Goal: Information Seeking & Learning: Learn about a topic

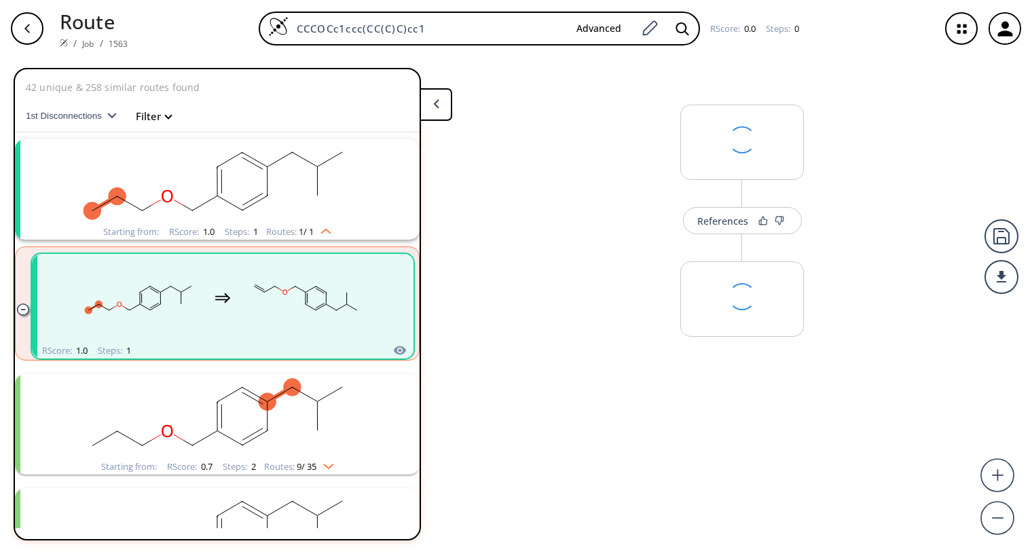
scroll to position [31, 0]
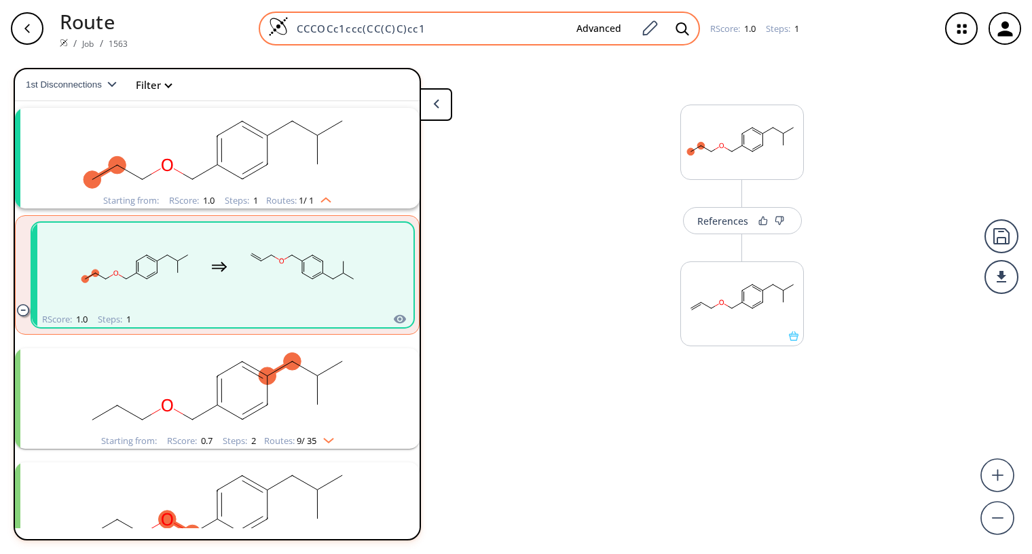
click at [325, 29] on input "CCCOCc1ccc(CC(C)C)cc1" at bounding box center [427, 29] width 277 height 14
type input "O=CCc1ccc(CC(C)C)cc1"
click at [681, 25] on icon at bounding box center [683, 29] width 14 height 14
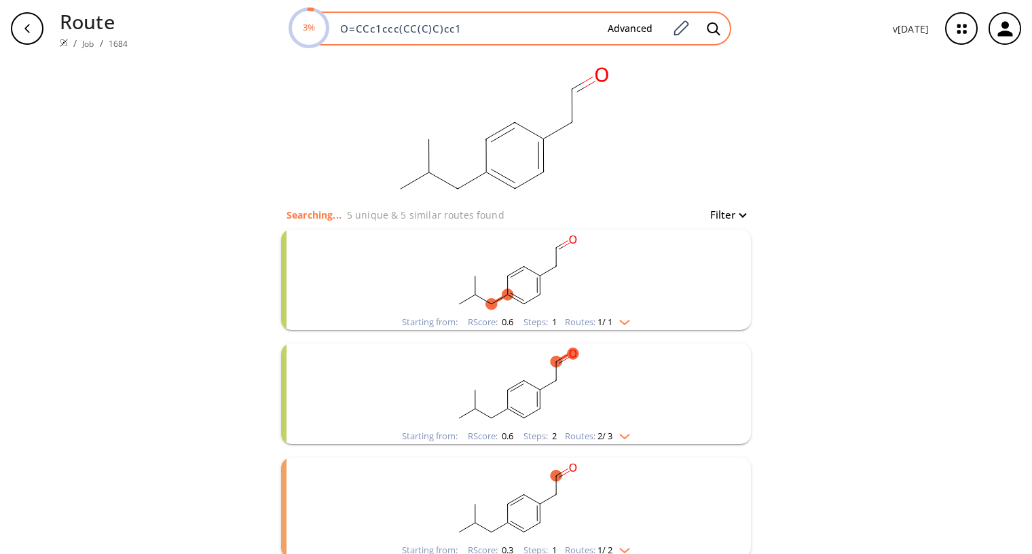
click at [363, 28] on input "O=CCc1ccc(CC(C)C)cc1" at bounding box center [464, 29] width 265 height 14
type input "O=CCCc1ccc(CC(C)C)cc1"
click at [716, 31] on icon at bounding box center [714, 29] width 14 height 14
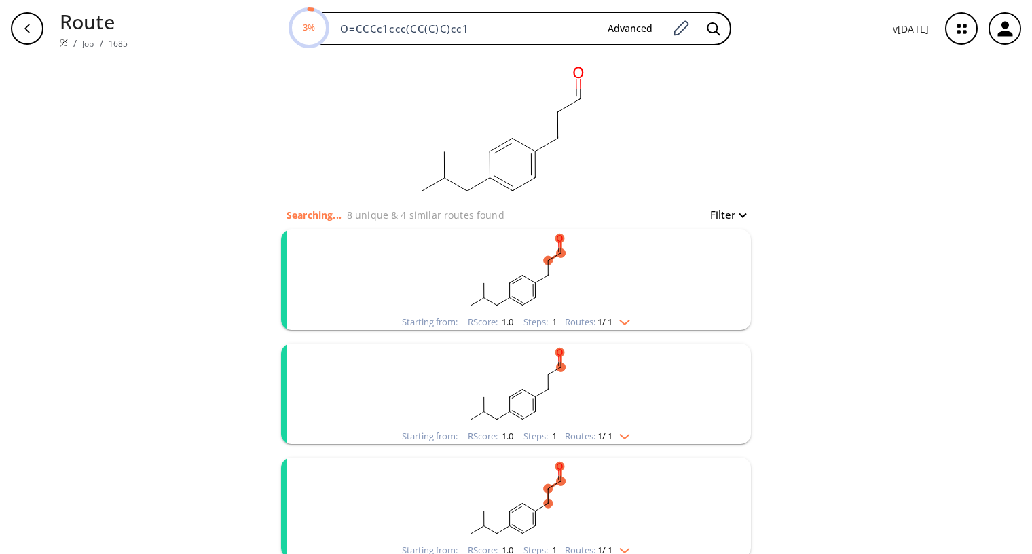
scroll to position [68, 0]
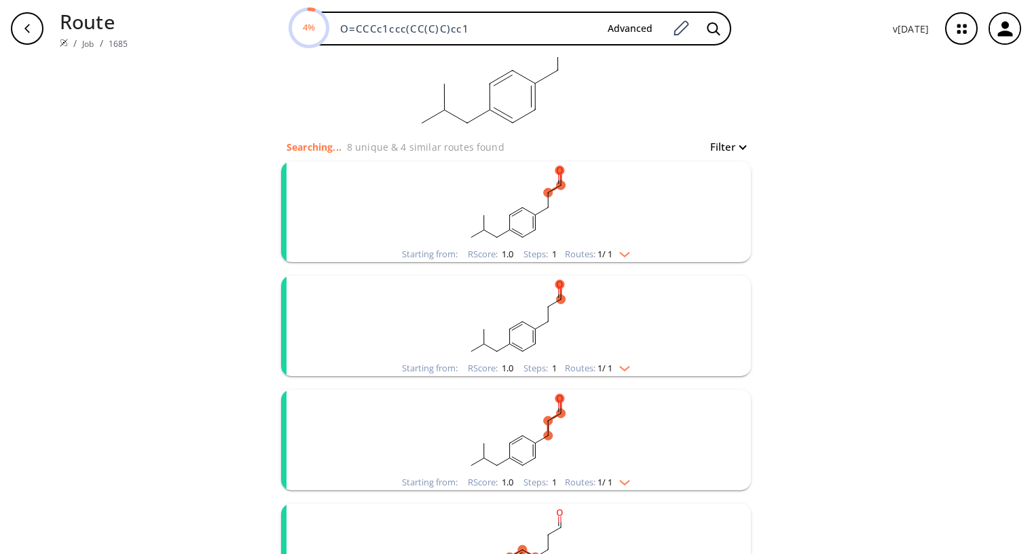
click at [596, 214] on rect "clusters" at bounding box center [515, 204] width 353 height 85
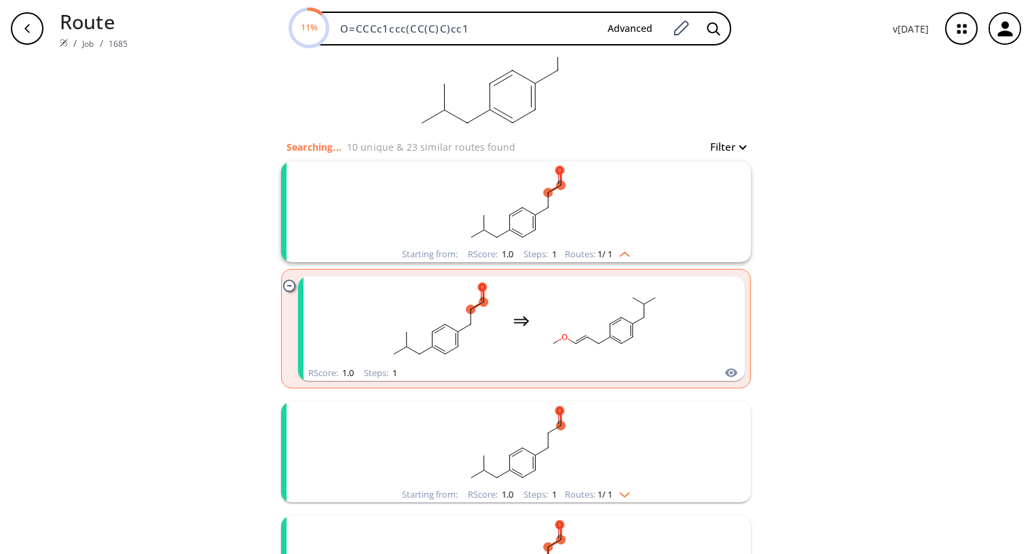
click at [596, 214] on rect "clusters" at bounding box center [515, 204] width 353 height 85
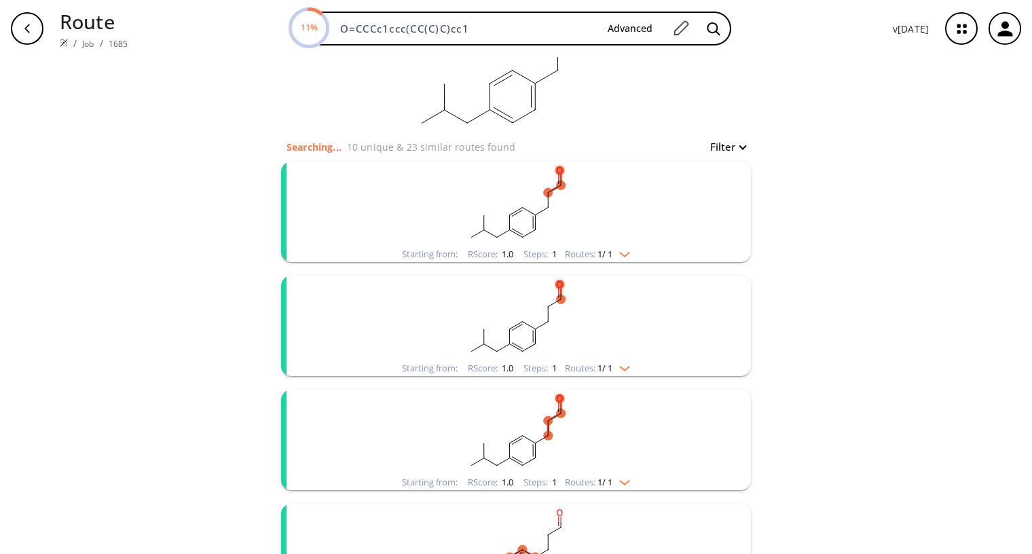
click at [612, 335] on rect "clusters" at bounding box center [515, 318] width 353 height 85
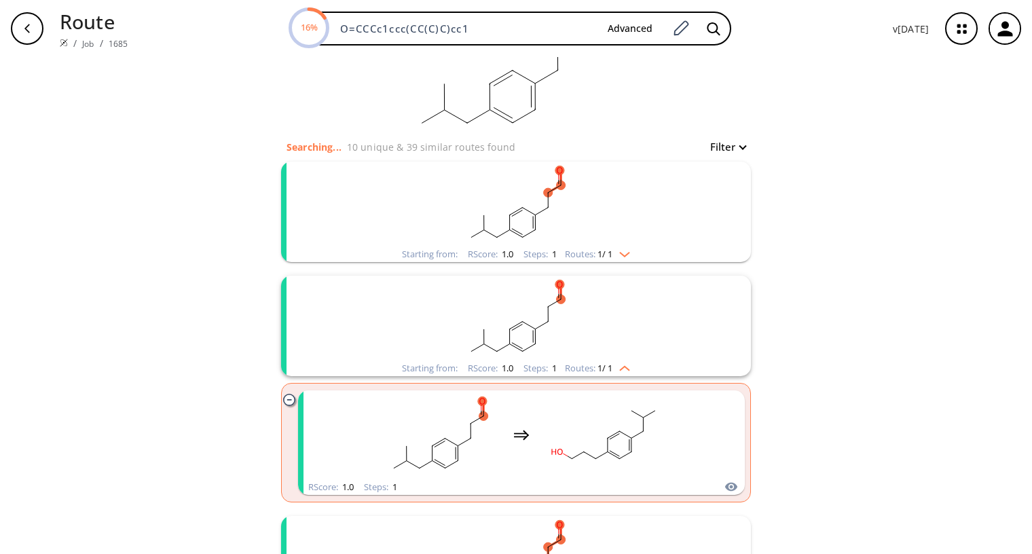
click at [612, 335] on rect "clusters" at bounding box center [515, 318] width 353 height 85
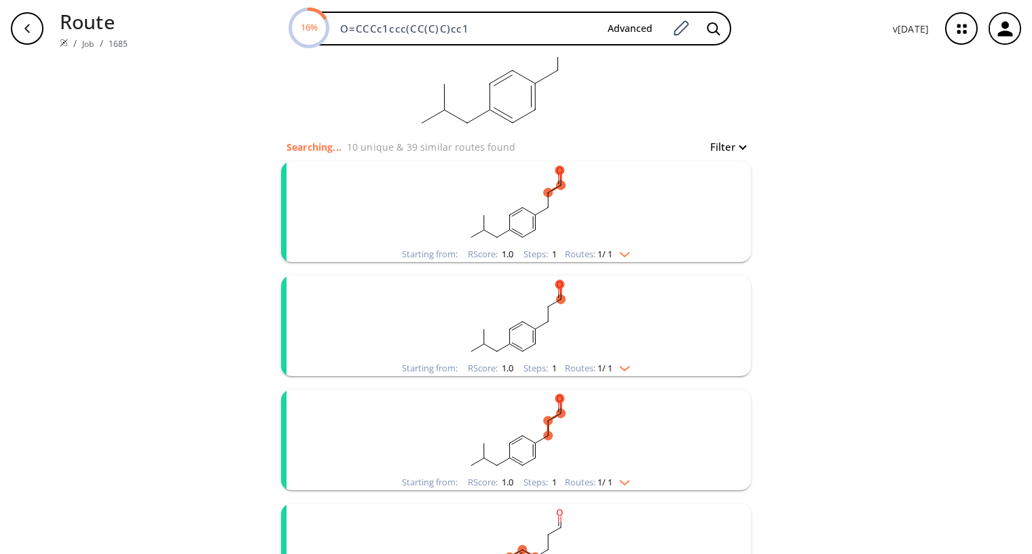
click at [614, 433] on rect "clusters" at bounding box center [515, 432] width 353 height 85
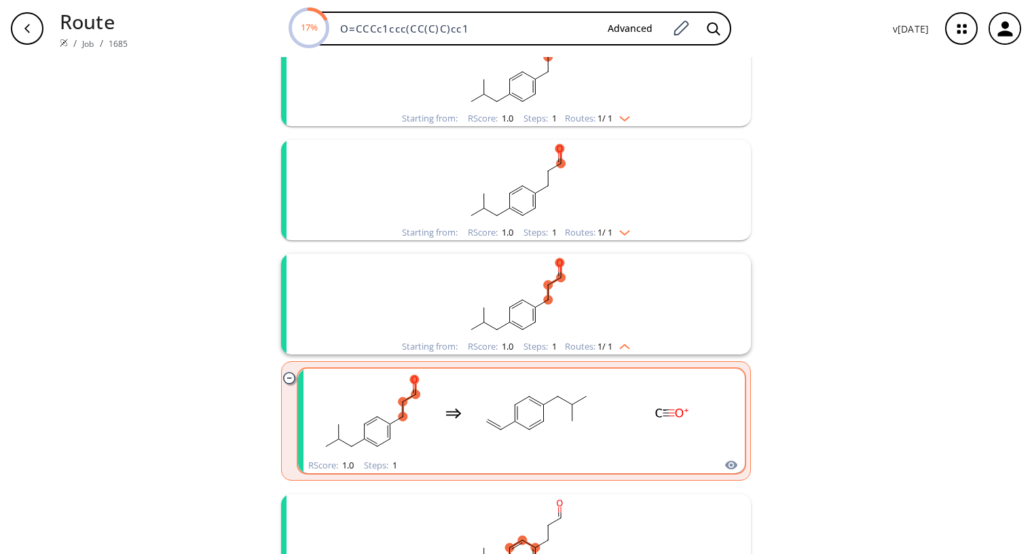
scroll to position [272, 0]
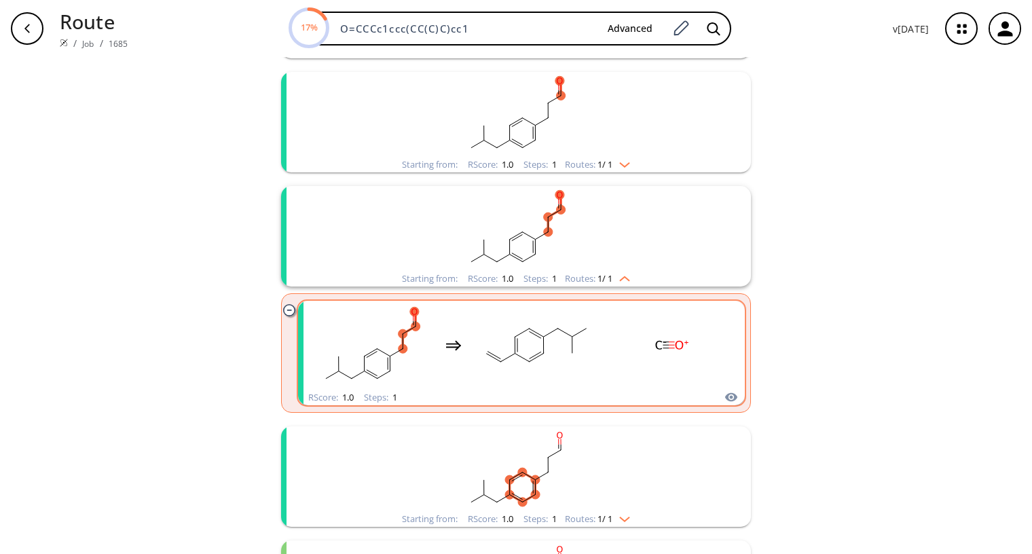
click at [611, 371] on rect "clusters" at bounding box center [672, 345] width 122 height 85
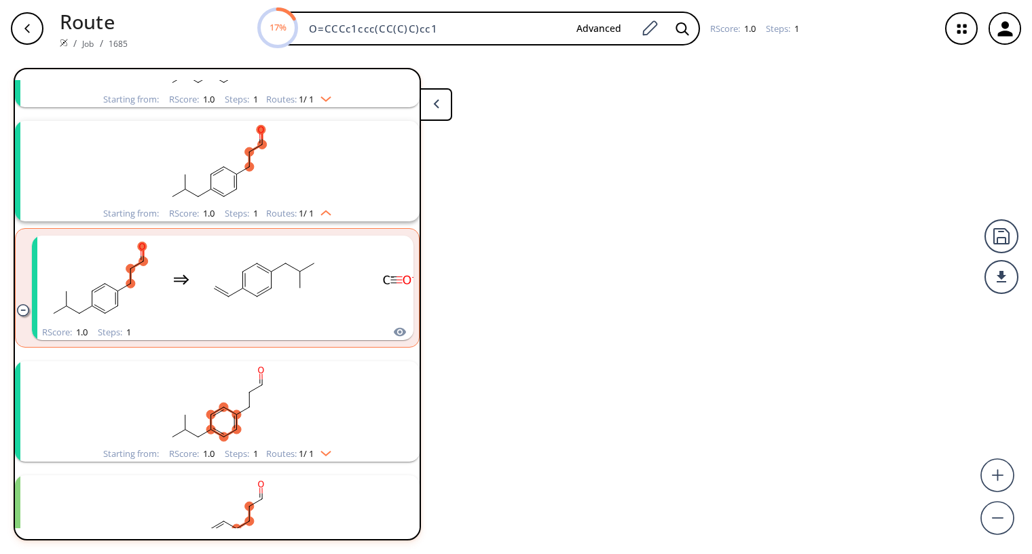
scroll to position [259, 0]
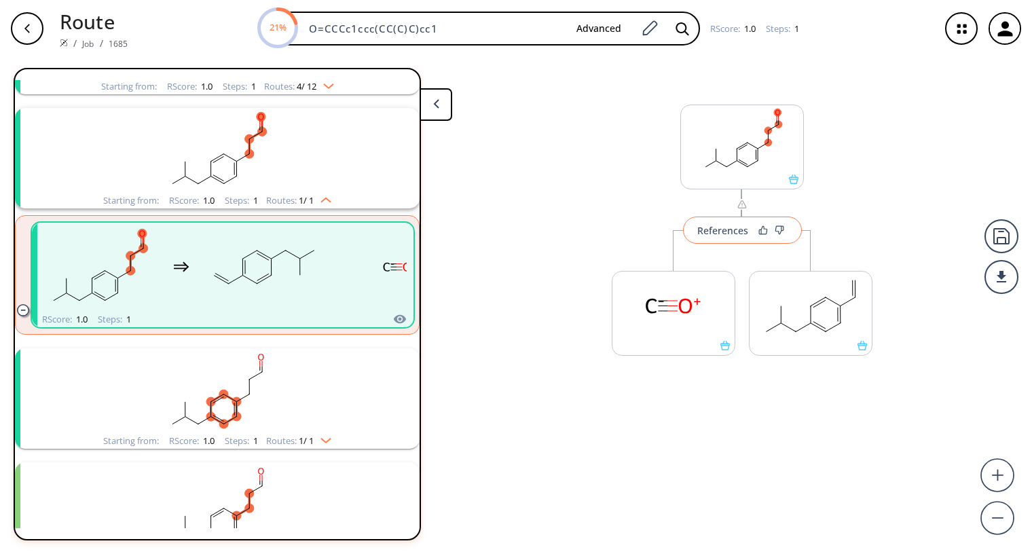
click at [709, 228] on div "References" at bounding box center [722, 230] width 51 height 9
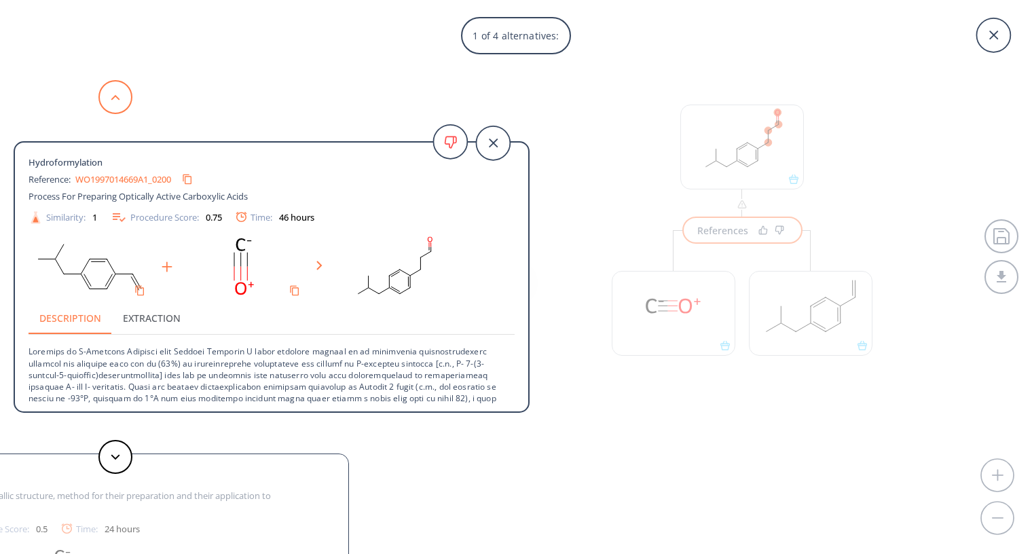
click at [119, 99] on polygon at bounding box center [115, 96] width 9 height 5
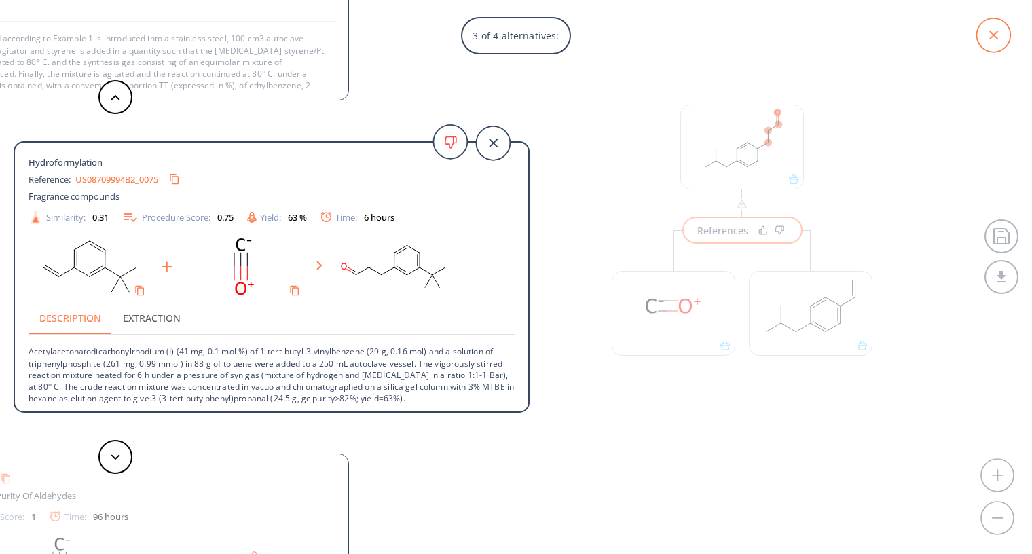
click at [996, 37] on icon at bounding box center [993, 35] width 9 height 9
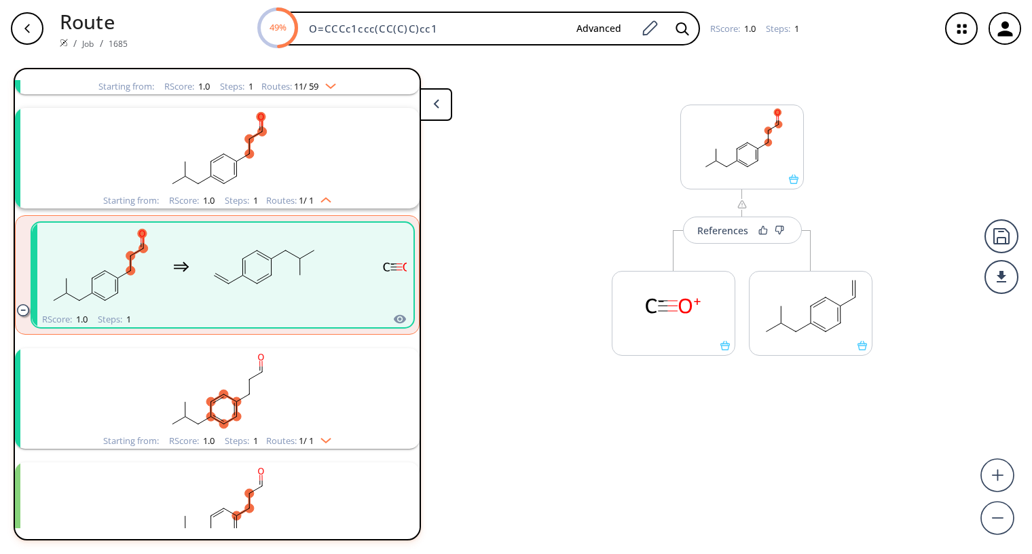
click at [202, 394] on rect "clusters" at bounding box center [217, 390] width 353 height 85
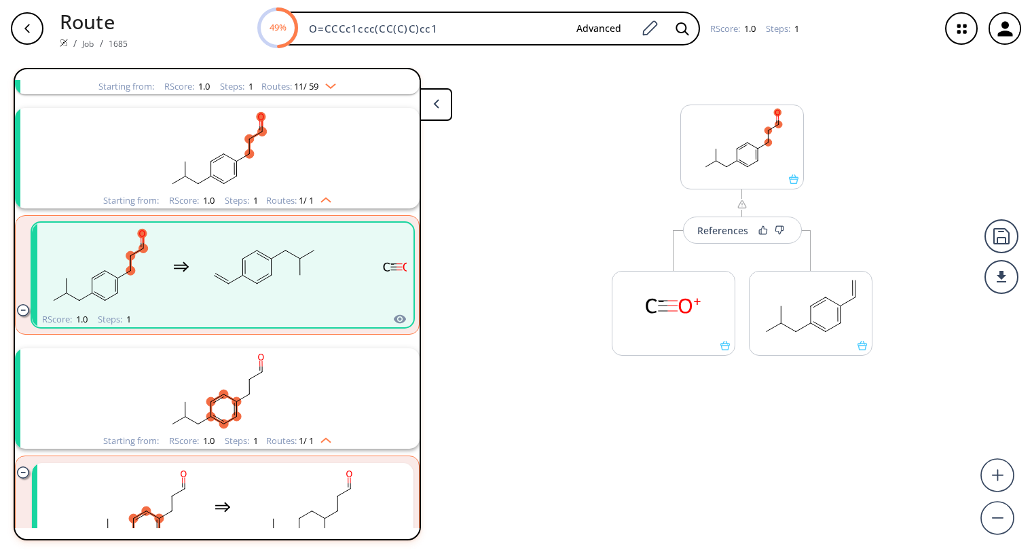
click at [202, 394] on rect "clusters" at bounding box center [217, 390] width 353 height 85
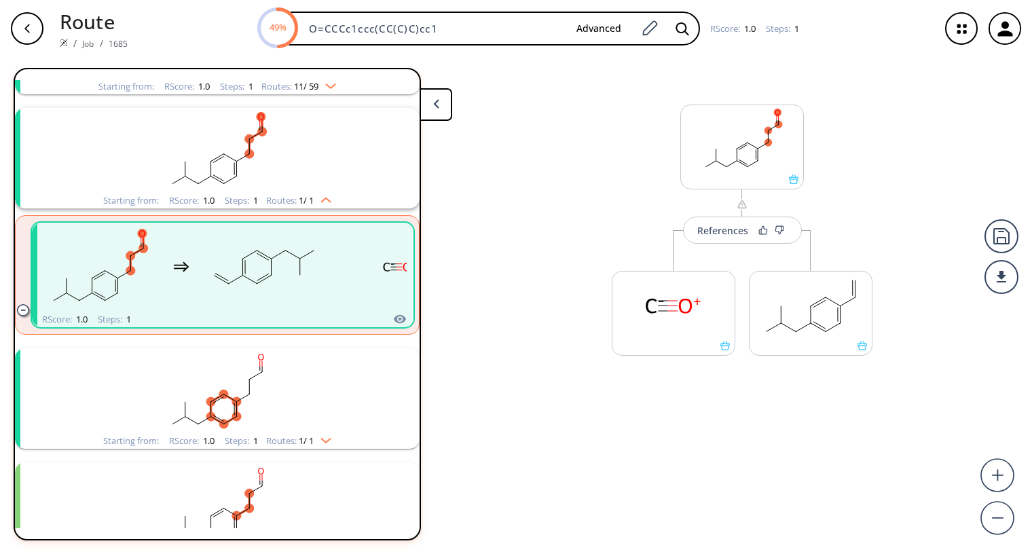
click at [202, 394] on rect "clusters" at bounding box center [217, 390] width 353 height 85
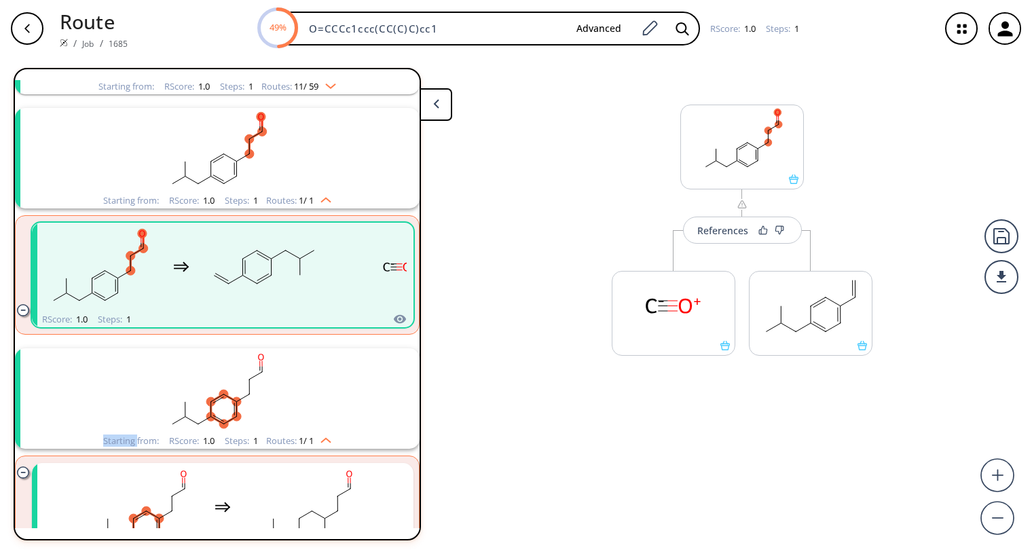
click at [202, 394] on rect "clusters" at bounding box center [217, 390] width 353 height 85
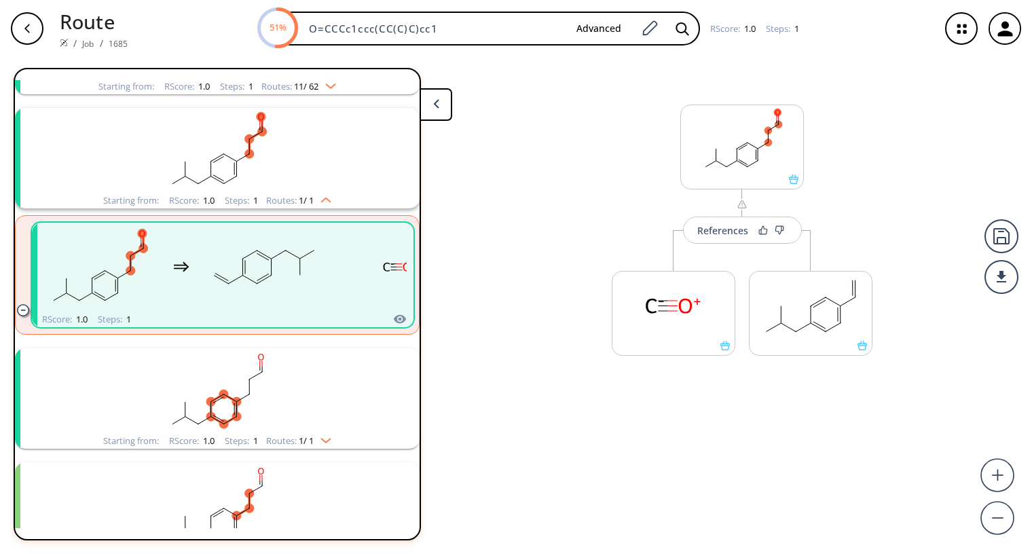
click at [149, 385] on rect "clusters" at bounding box center [217, 390] width 353 height 85
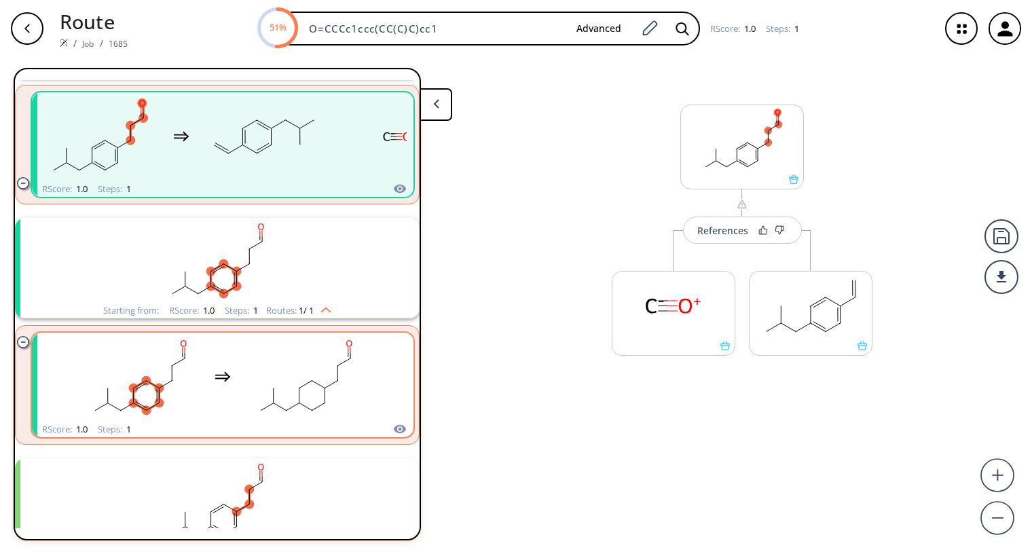
scroll to position [395, 0]
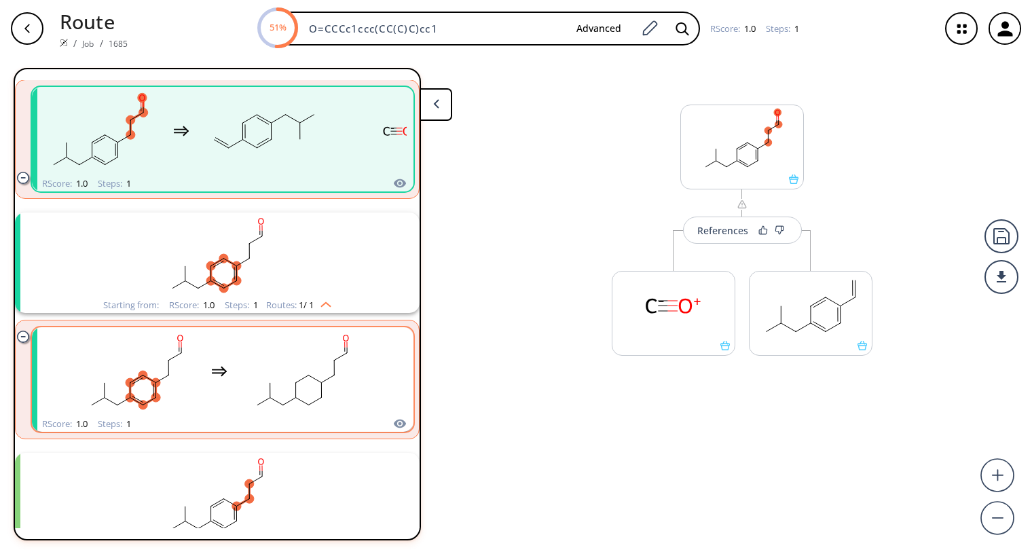
click at [222, 375] on icon "clusters" at bounding box center [219, 372] width 15 height 7
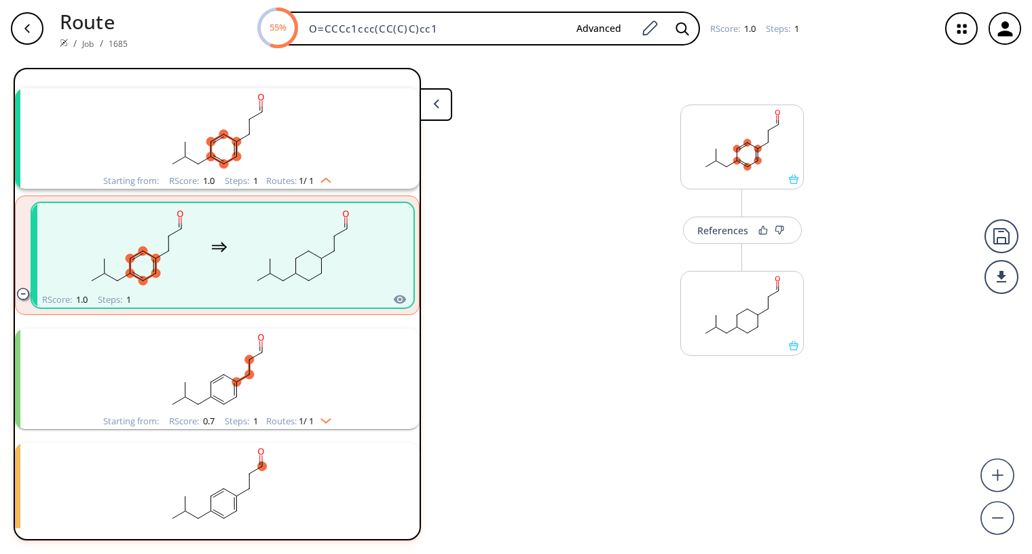
scroll to position [531, 0]
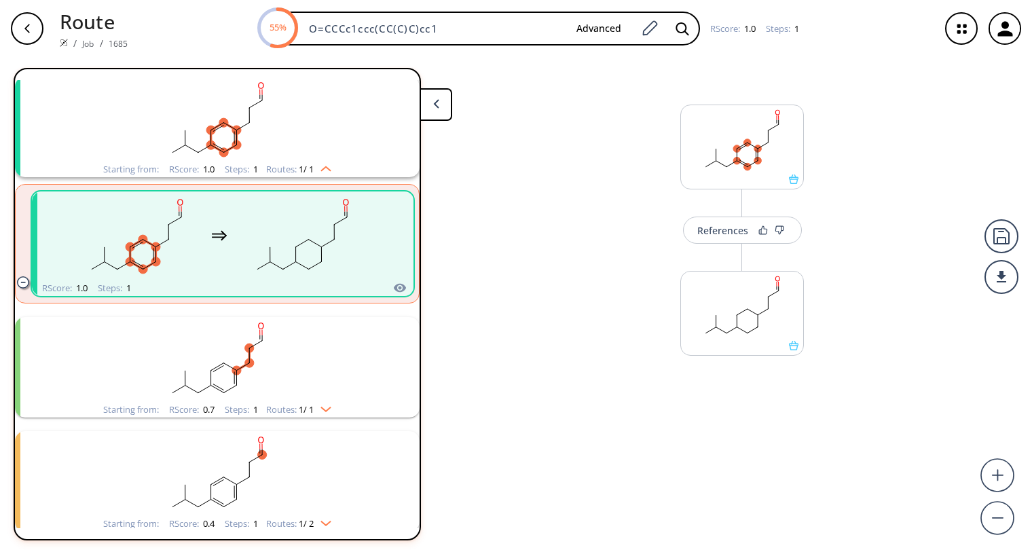
click at [319, 377] on rect "clusters" at bounding box center [217, 359] width 353 height 85
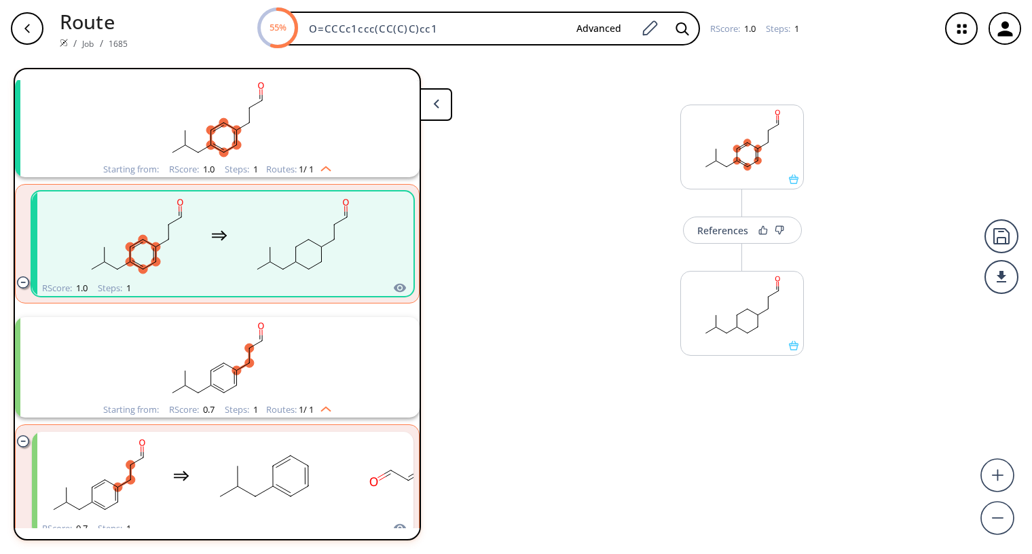
click at [319, 377] on rect "clusters" at bounding box center [217, 359] width 353 height 85
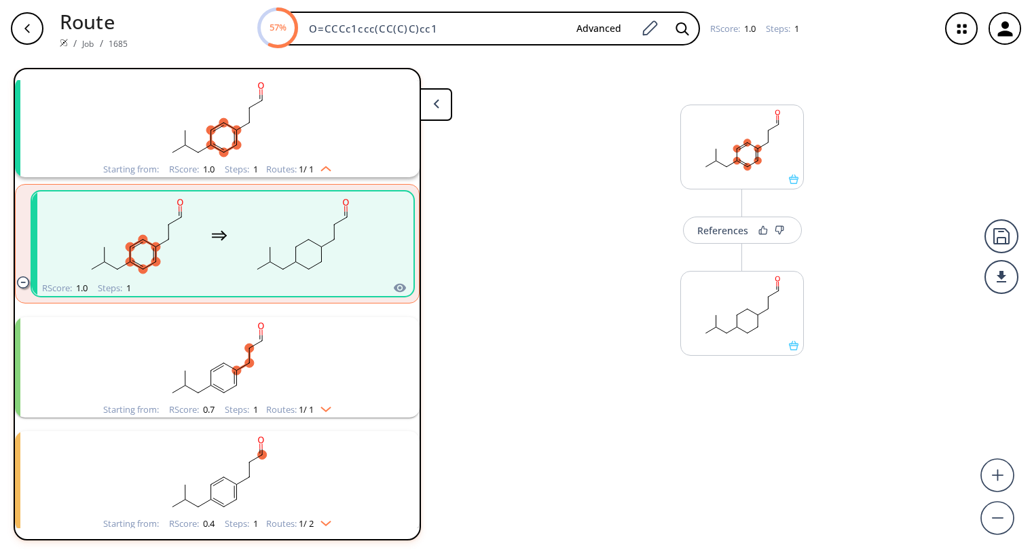
click at [202, 266] on div "clusters" at bounding box center [219, 235] width 288 height 89
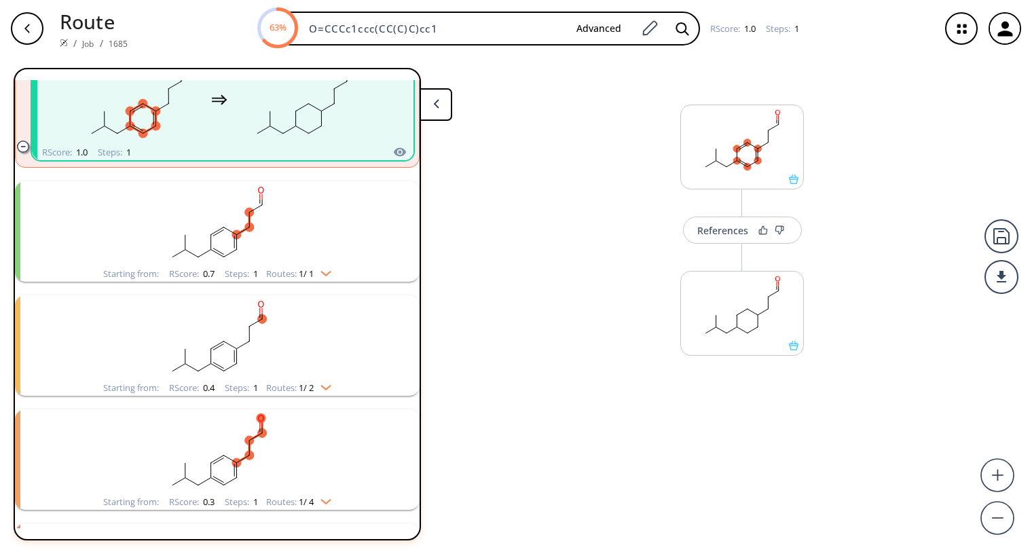
scroll to position [599, 0]
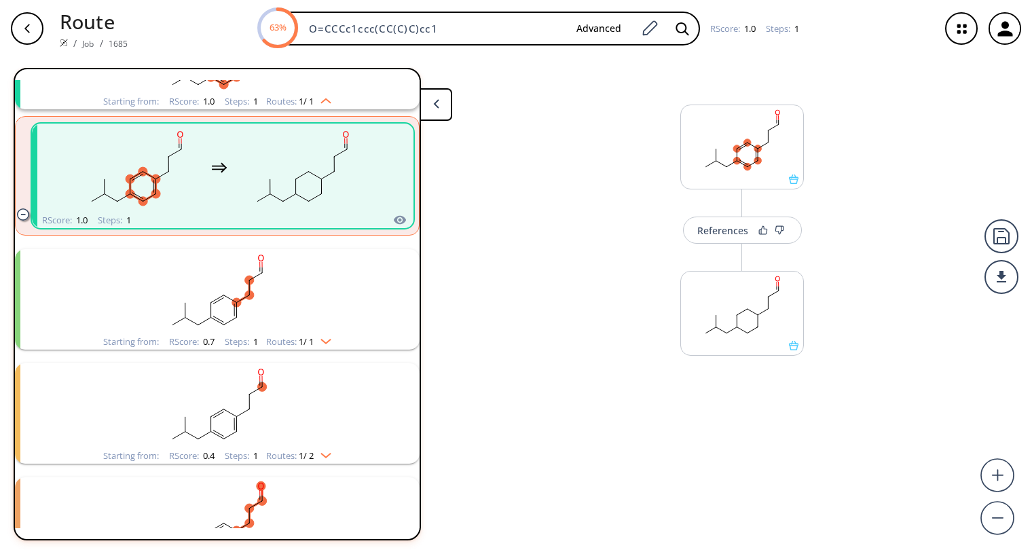
click at [312, 299] on rect "clusters" at bounding box center [217, 291] width 353 height 85
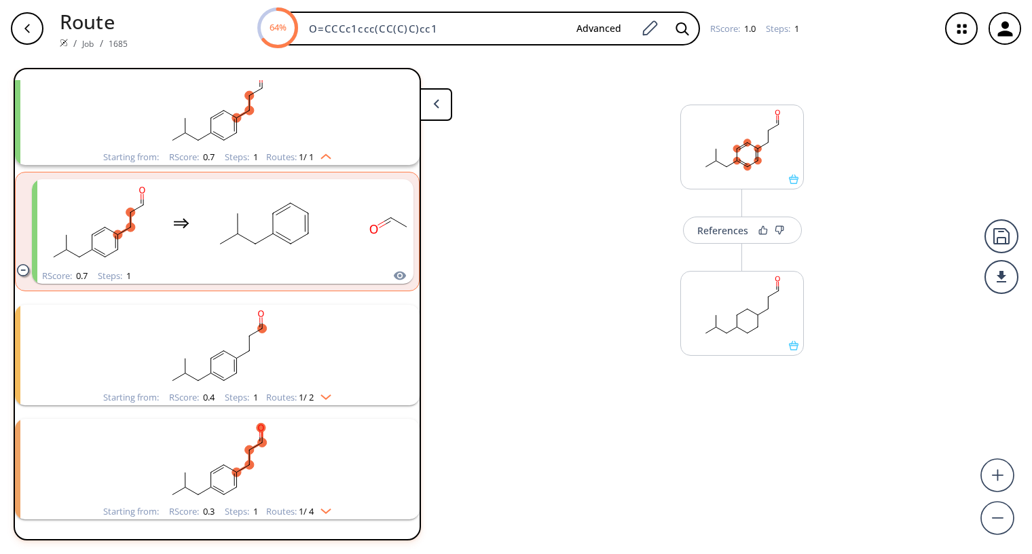
scroll to position [802, 0]
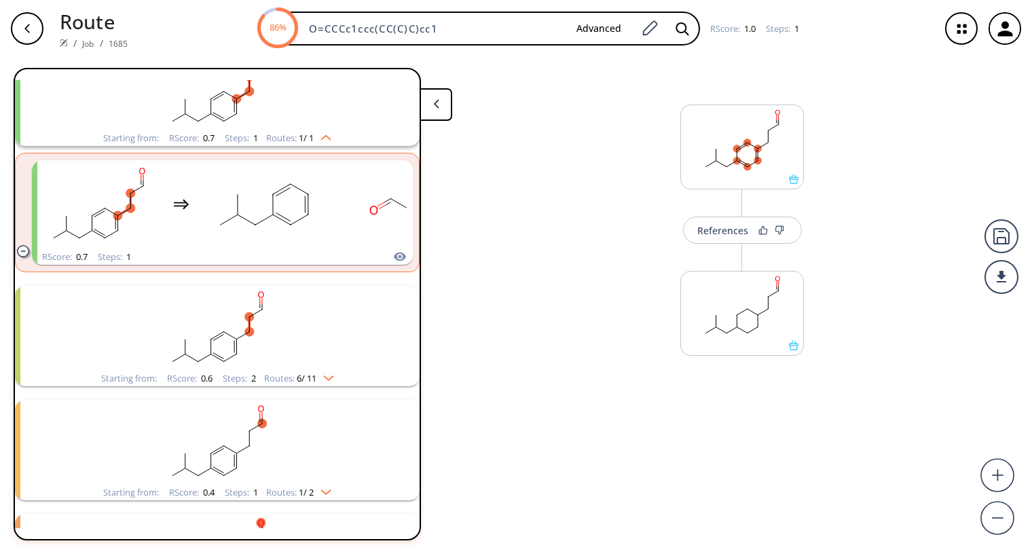
click at [293, 442] on rect "clusters" at bounding box center [217, 442] width 353 height 85
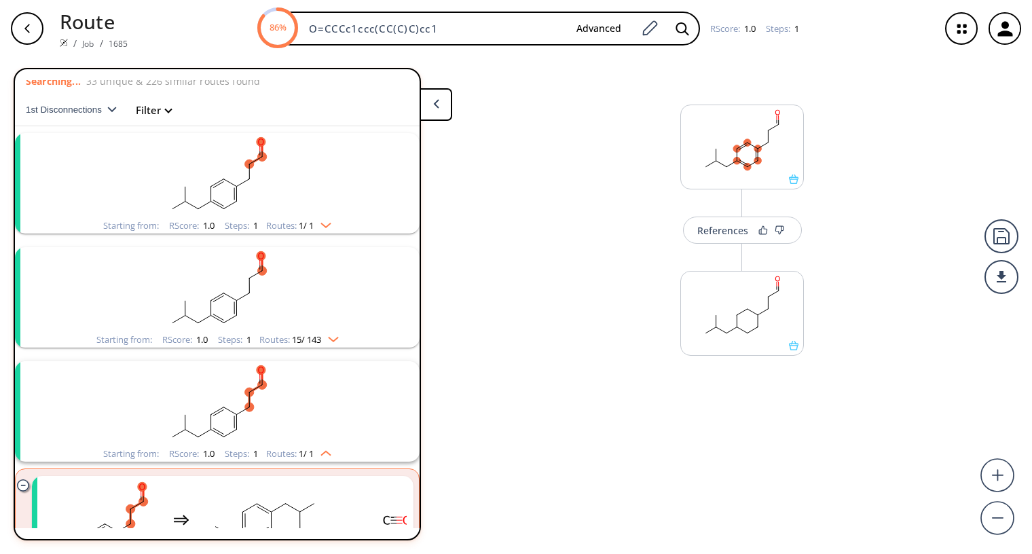
scroll to position [0, 0]
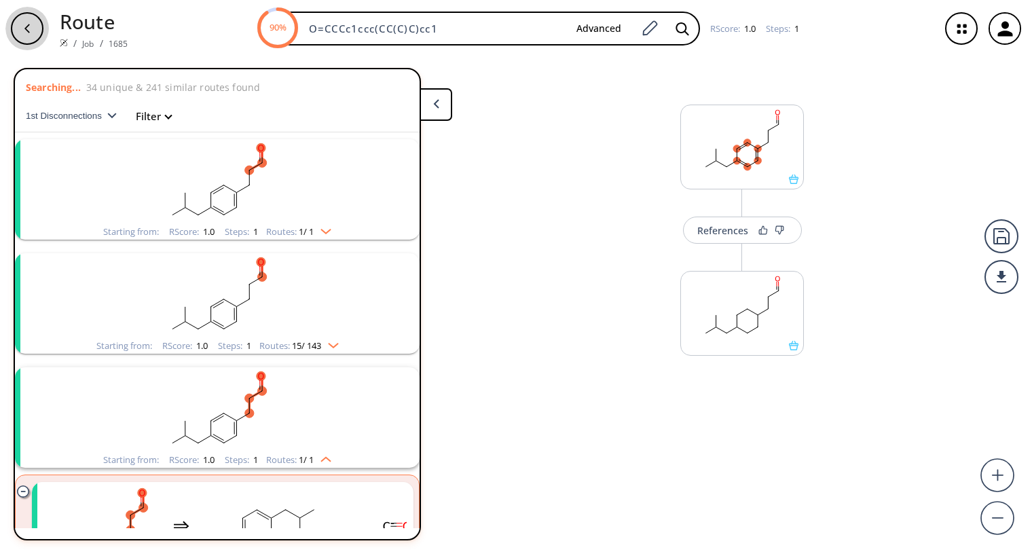
click at [24, 25] on icon "button" at bounding box center [27, 28] width 11 height 11
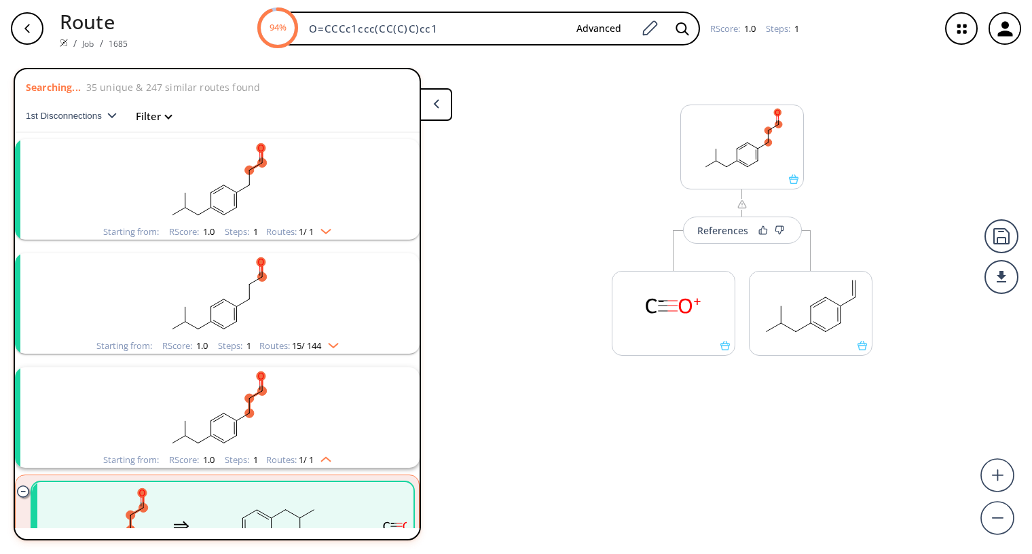
click at [500, 117] on div "References More routes from here More routes from here" at bounding box center [516, 300] width 1032 height 486
click at [27, 31] on icon "button" at bounding box center [26, 28] width 5 height 9
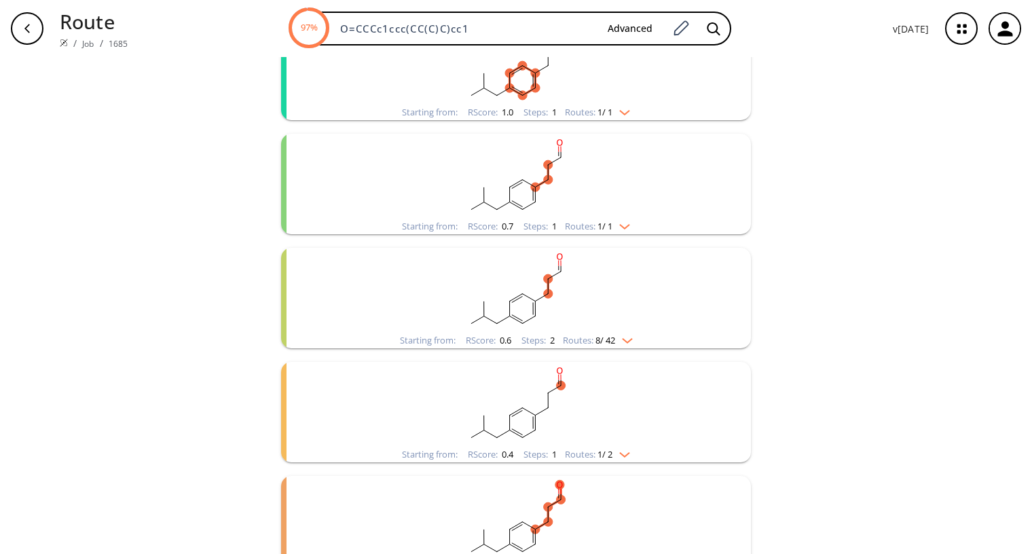
scroll to position [611, 0]
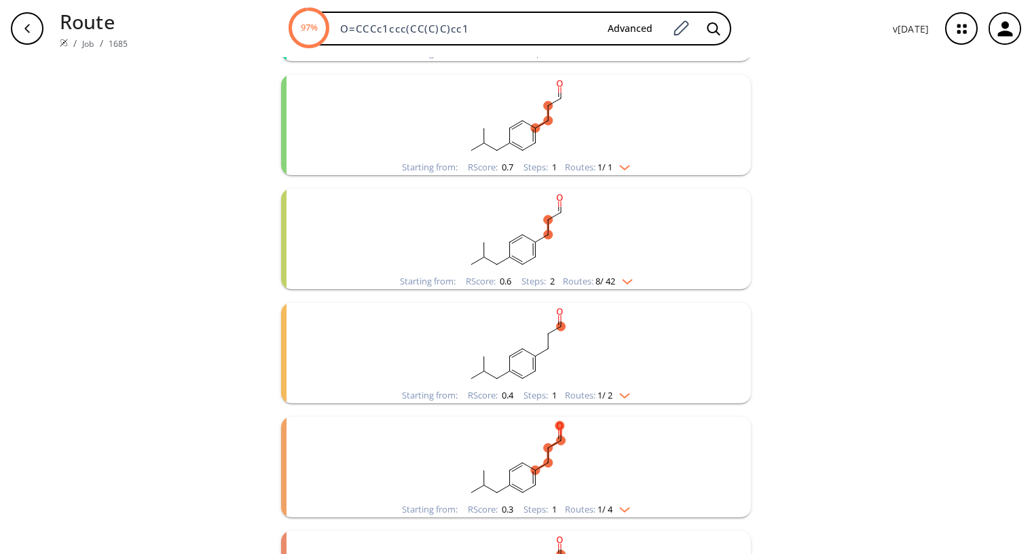
click at [580, 227] on rect "clusters" at bounding box center [515, 231] width 353 height 85
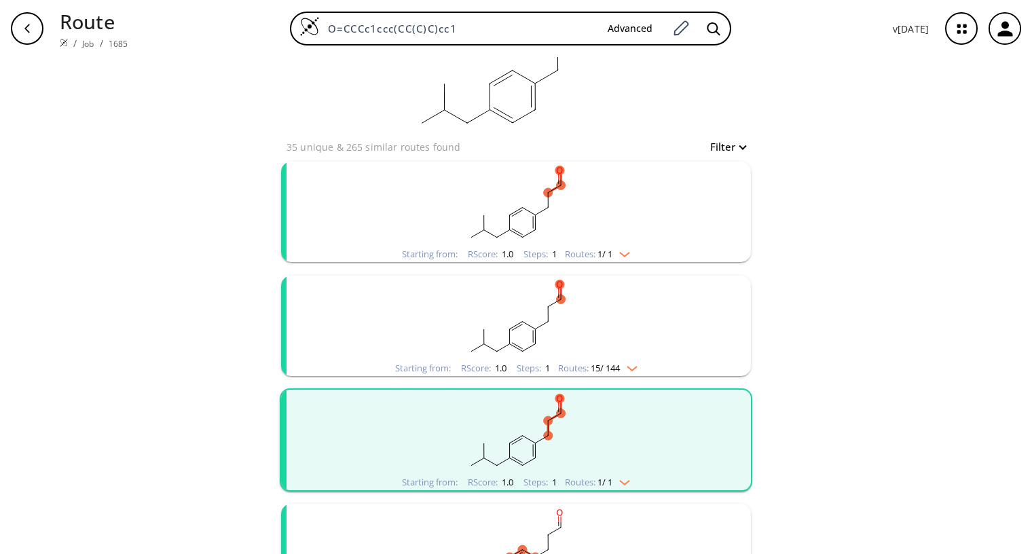
scroll to position [0, 0]
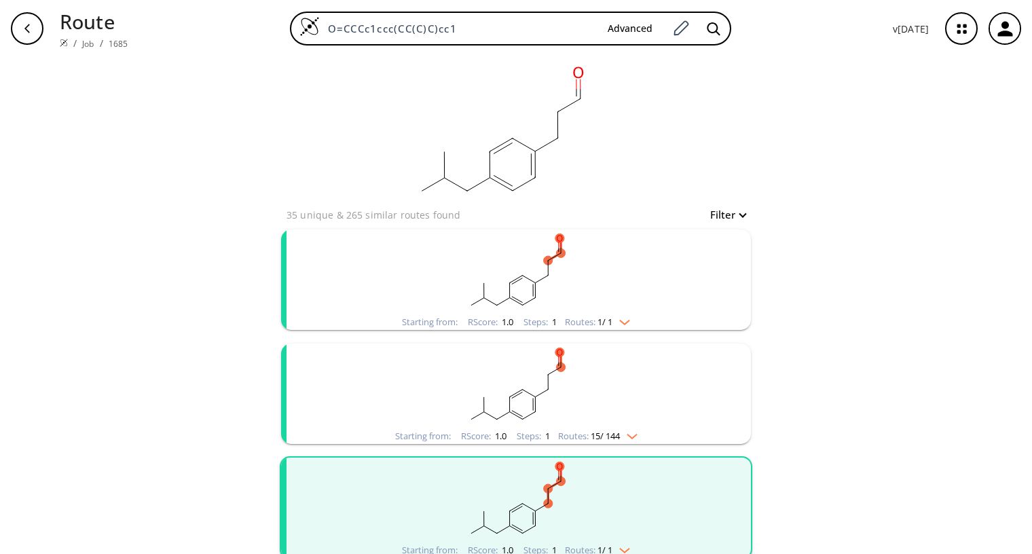
click at [670, 273] on rect "clusters" at bounding box center [515, 271] width 353 height 85
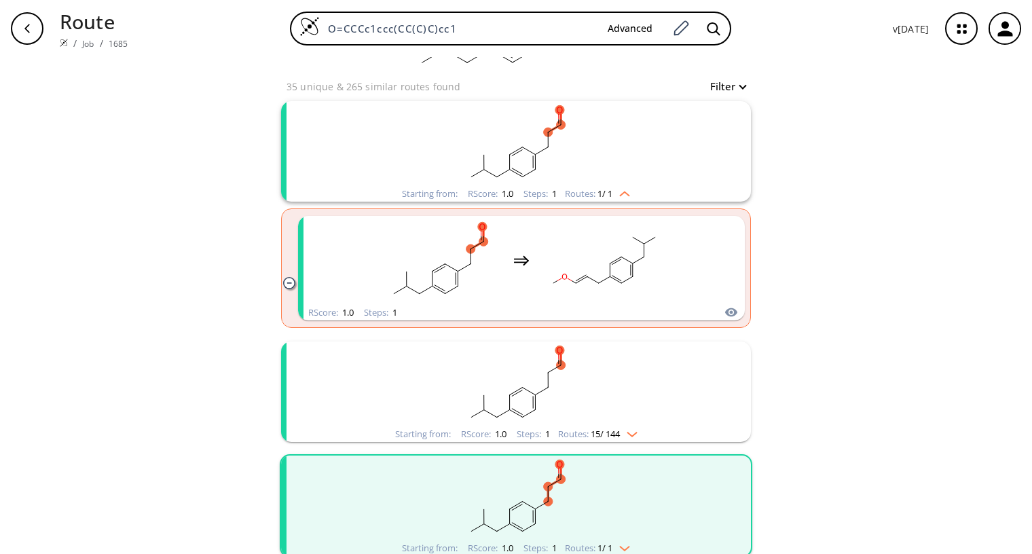
scroll to position [136, 0]
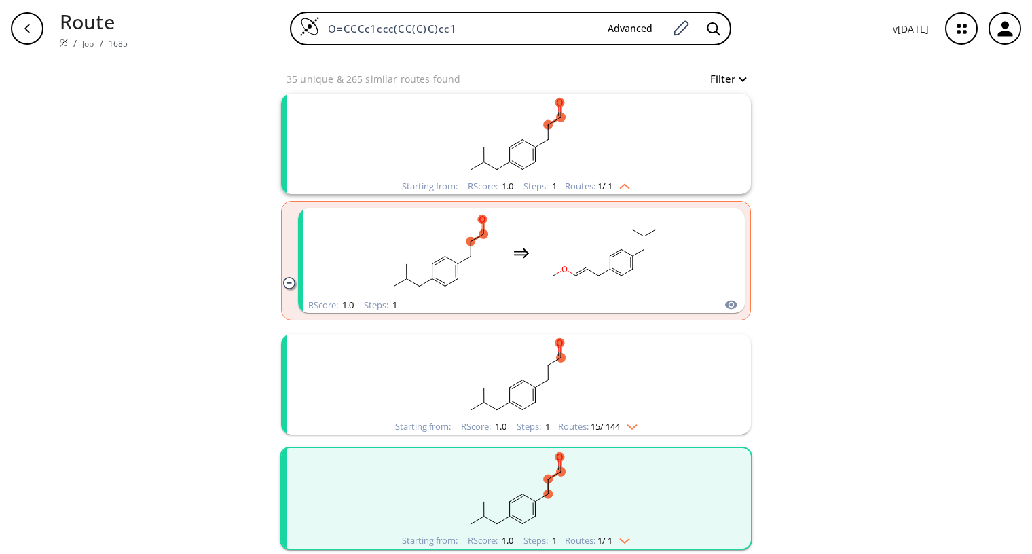
click at [637, 390] on rect "clusters" at bounding box center [515, 376] width 353 height 85
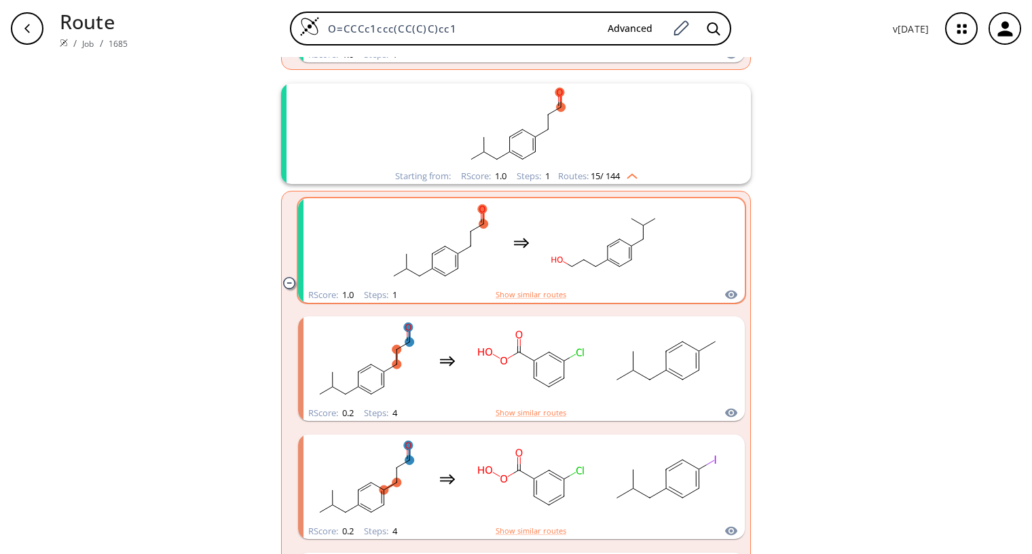
scroll to position [407, 0]
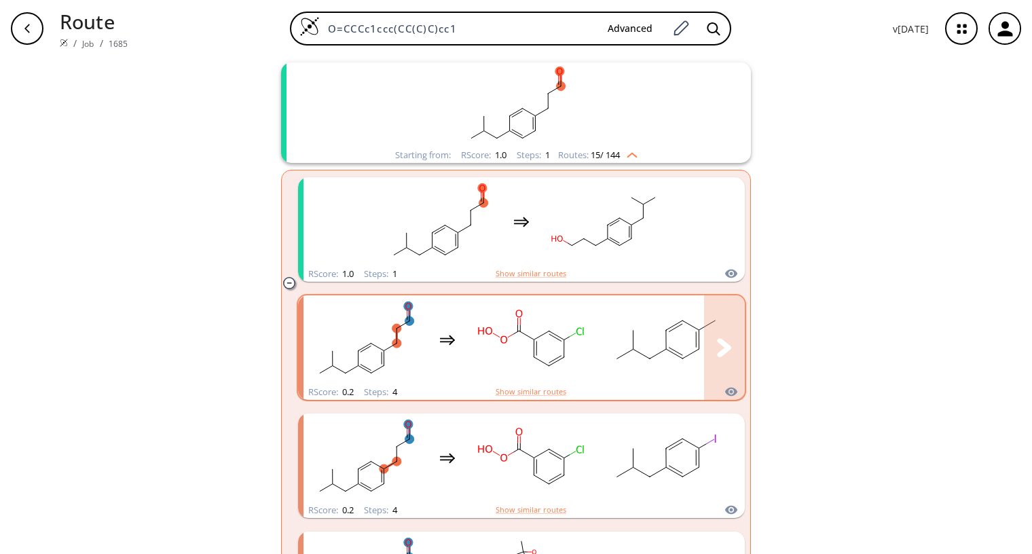
click at [606, 322] on rect "clusters" at bounding box center [666, 339] width 122 height 85
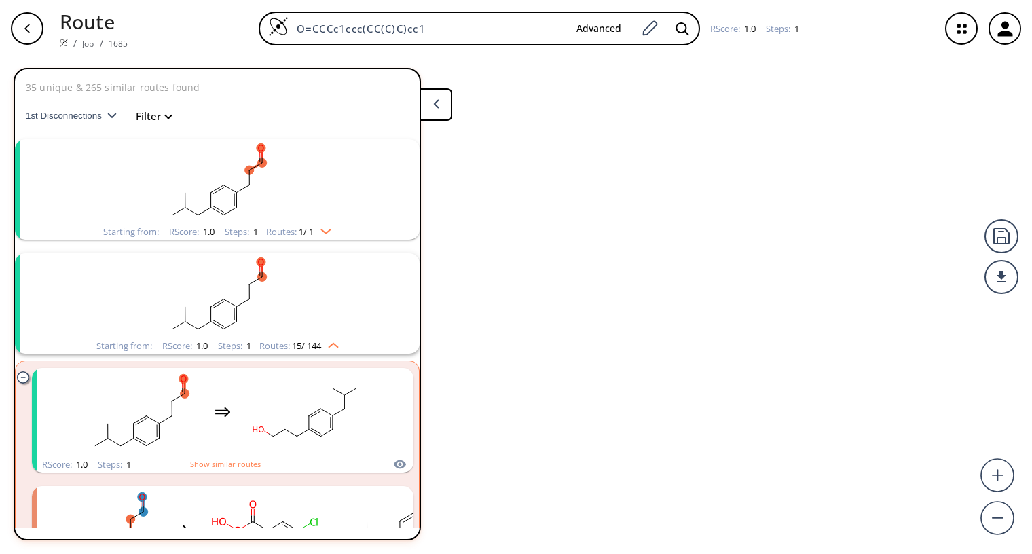
scroll to position [259, 0]
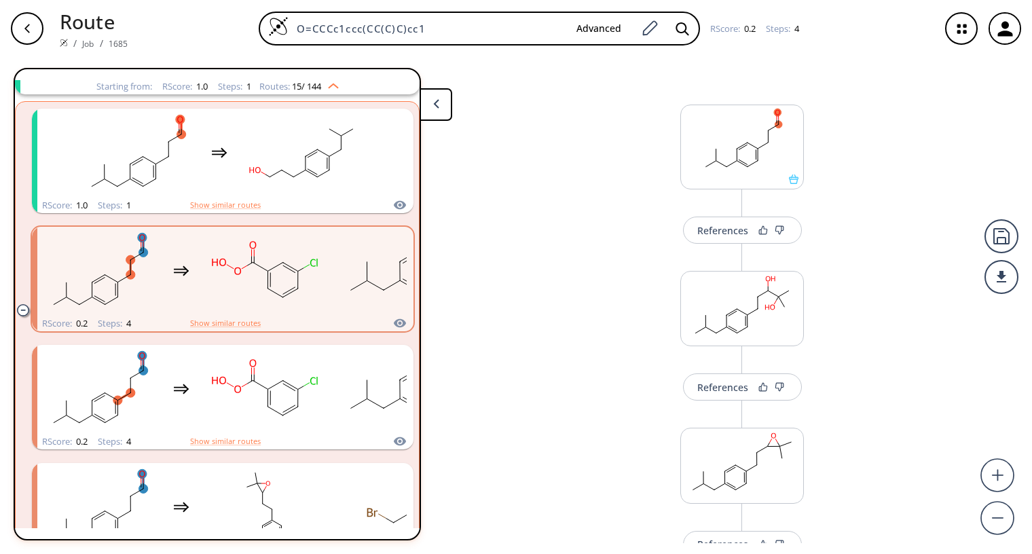
click at [26, 35] on div "button" at bounding box center [27, 28] width 33 height 33
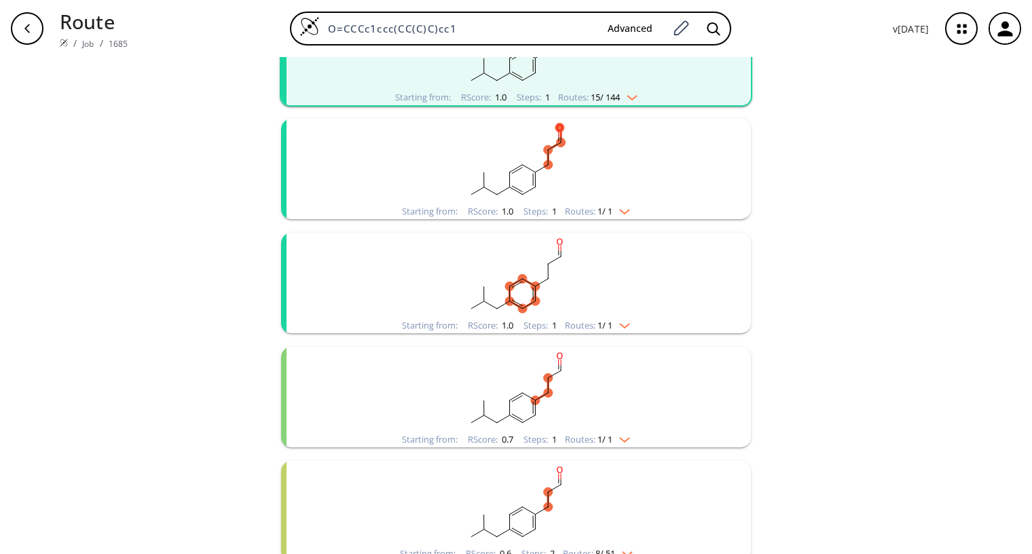
scroll to position [339, 0]
click at [583, 399] on rect "clusters" at bounding box center [515, 388] width 353 height 85
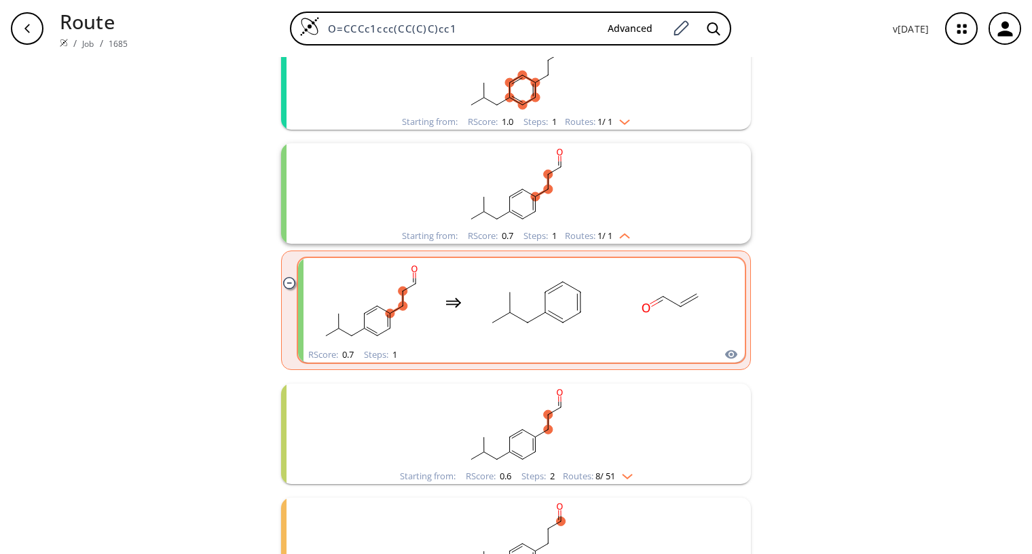
scroll to position [543, 0]
click at [659, 326] on rect "clusters" at bounding box center [672, 301] width 122 height 85
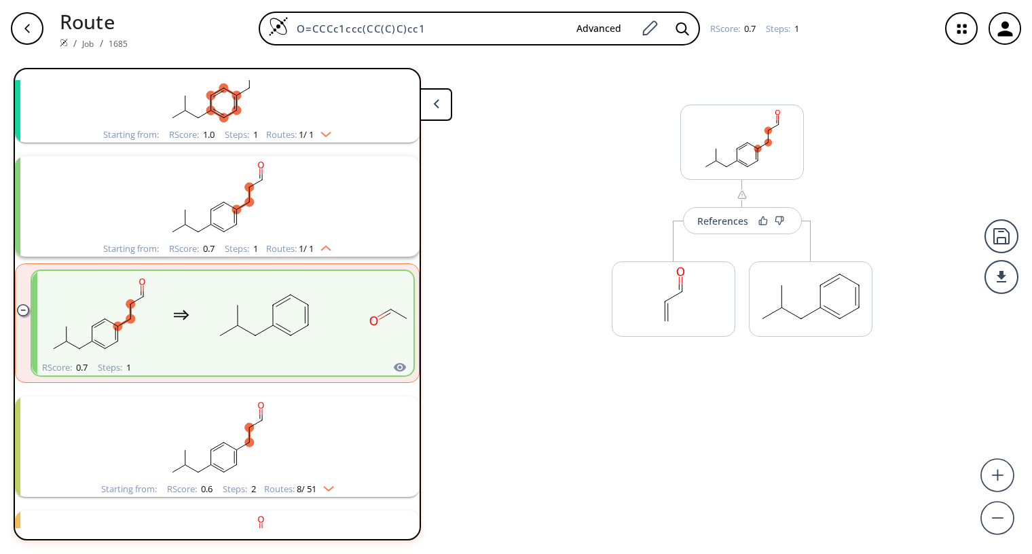
scroll to position [487, 0]
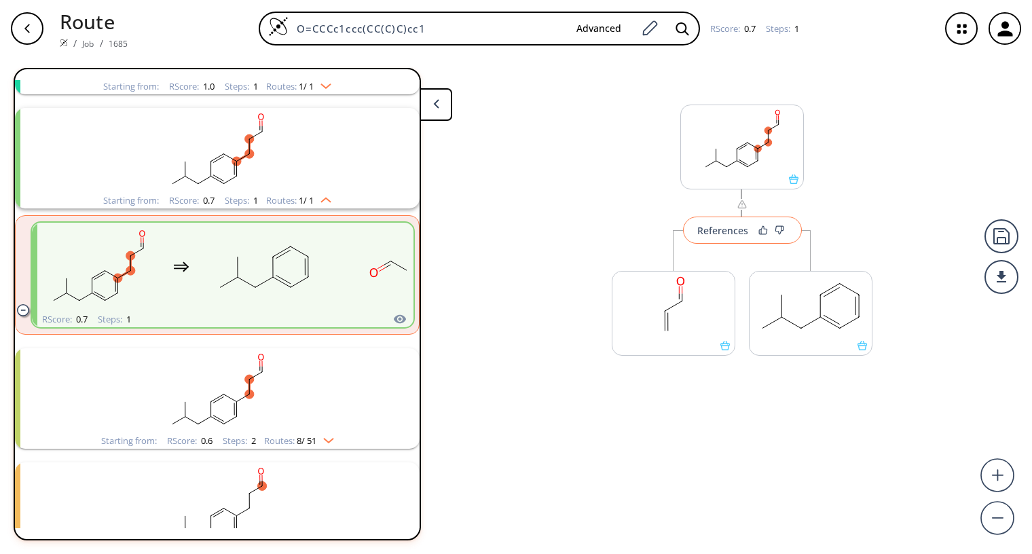
click at [736, 232] on div "References" at bounding box center [722, 230] width 51 height 9
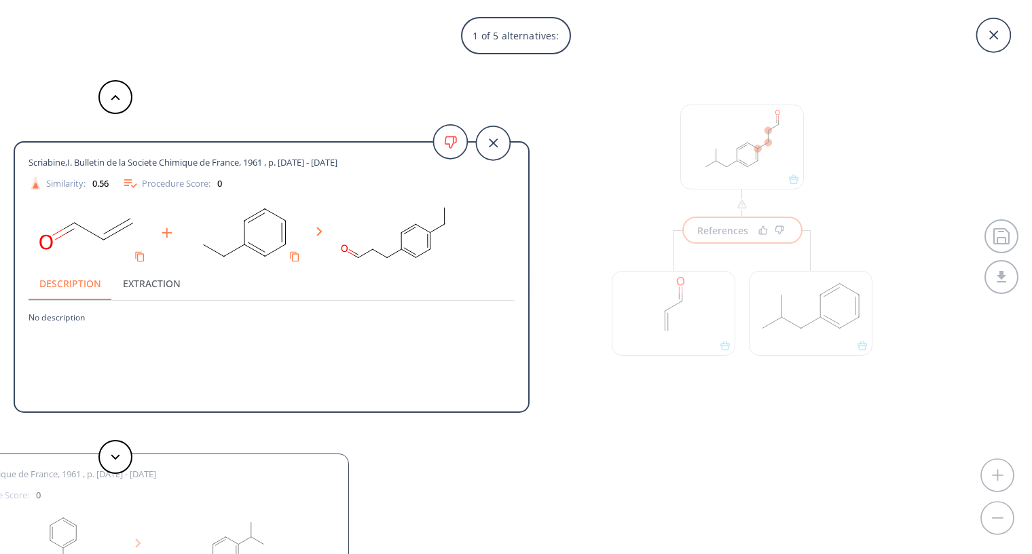
click at [713, 232] on div "1 of 5 alternatives: Scriabine,I. Bulletin de la Societe Chimique de France, 19…" at bounding box center [516, 277] width 1032 height 554
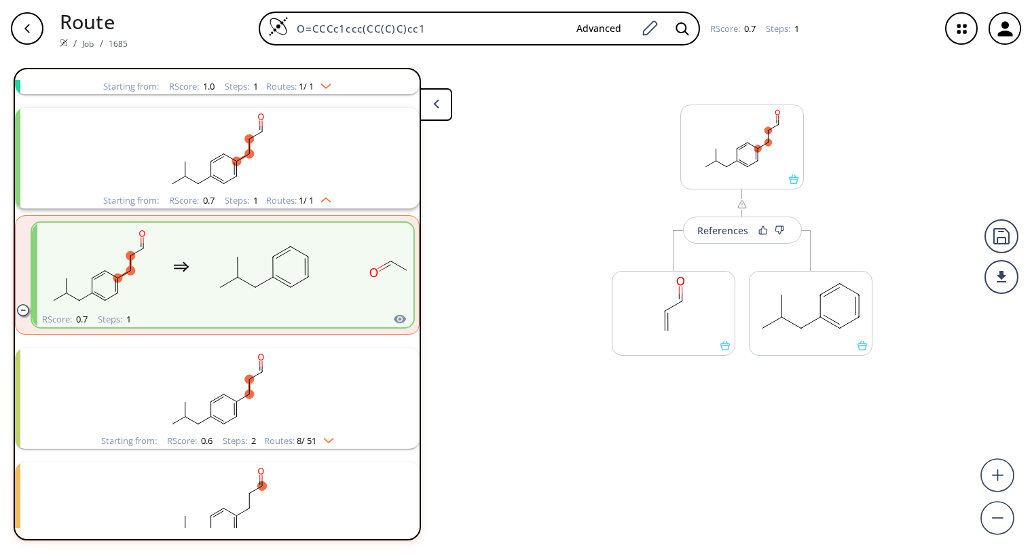
click at [713, 232] on div "References" at bounding box center [722, 230] width 51 height 9
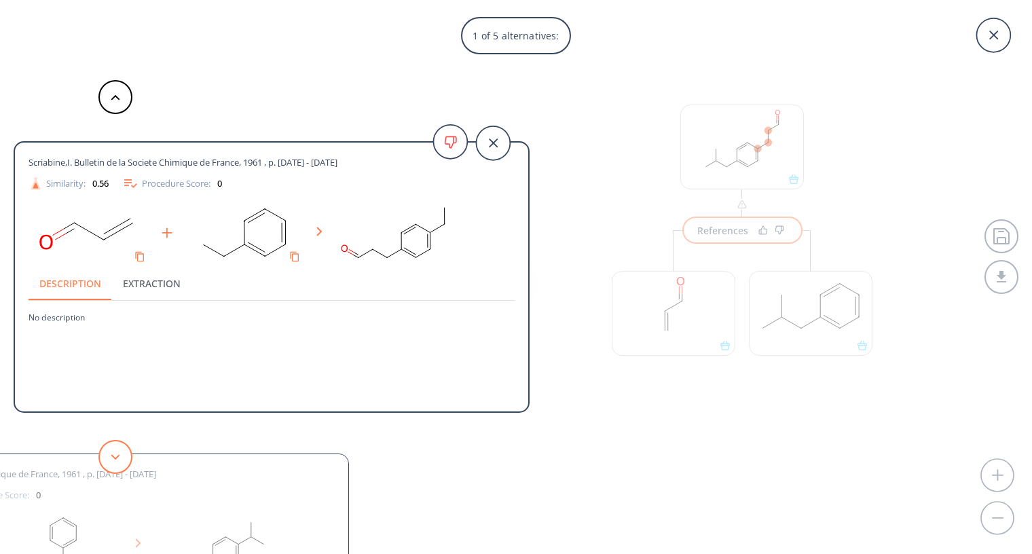
click at [115, 459] on polygon at bounding box center [115, 456] width 9 height 5
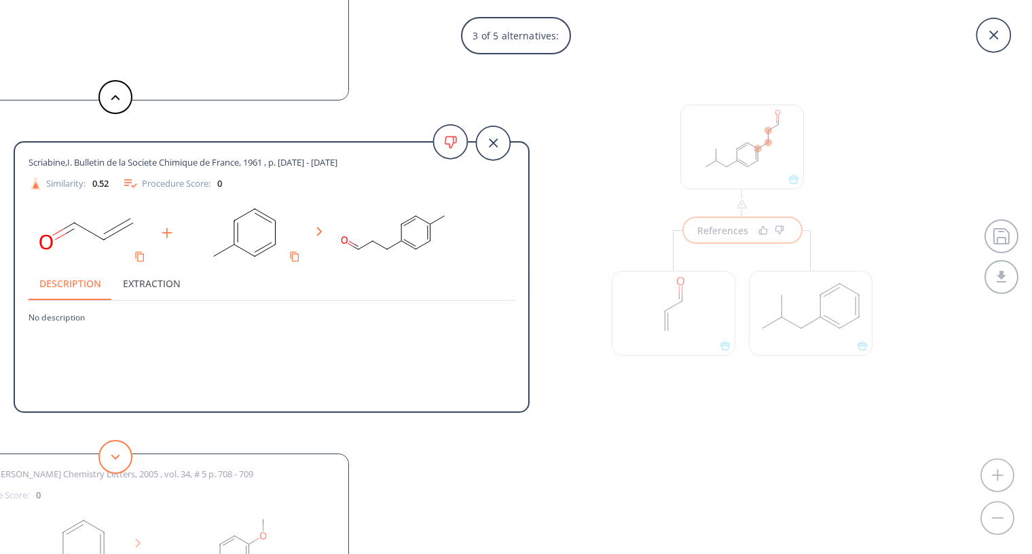
click at [115, 459] on polygon at bounding box center [115, 456] width 9 height 5
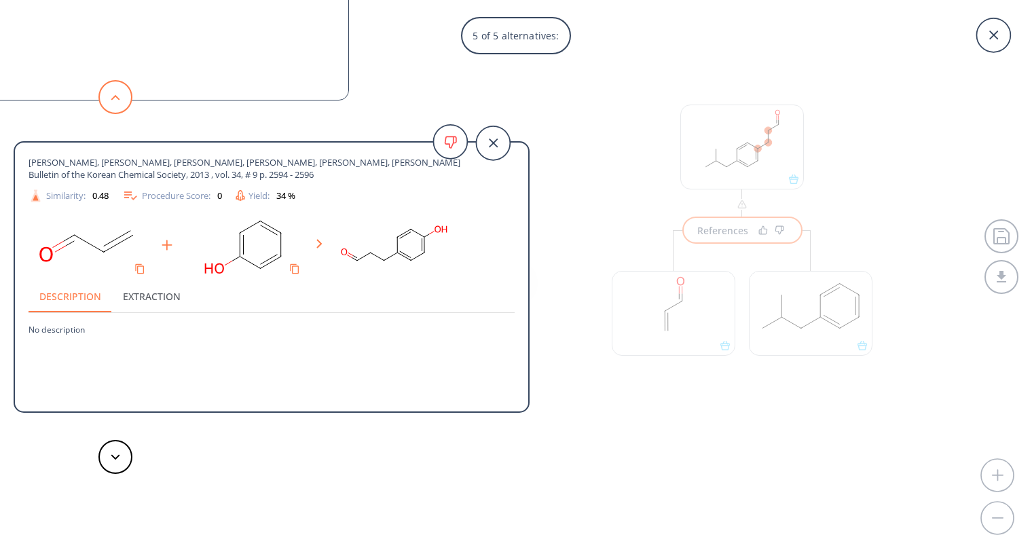
click at [113, 100] on icon at bounding box center [116, 97] width 10 height 6
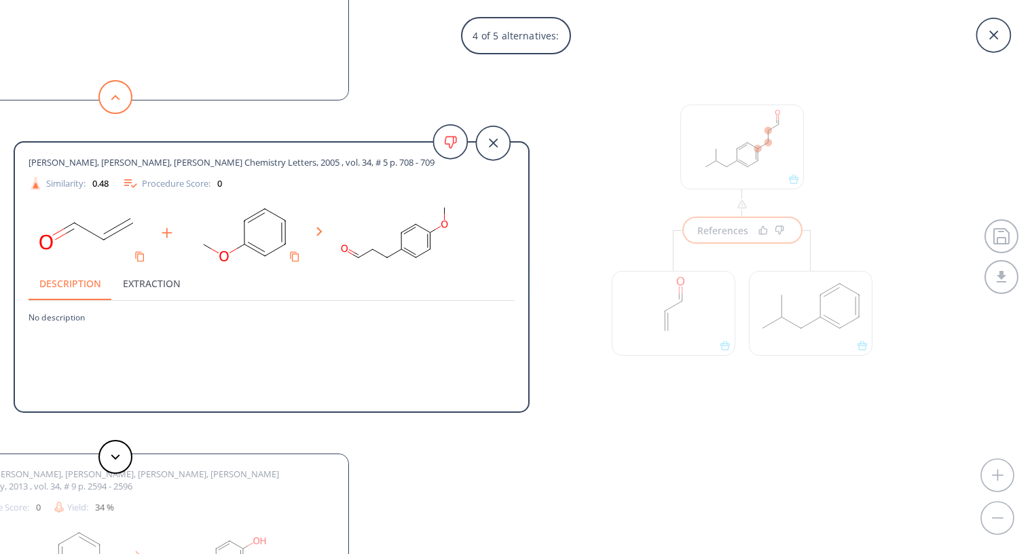
click at [115, 98] on icon at bounding box center [116, 97] width 10 height 6
